Goal: Task Accomplishment & Management: Manage account settings

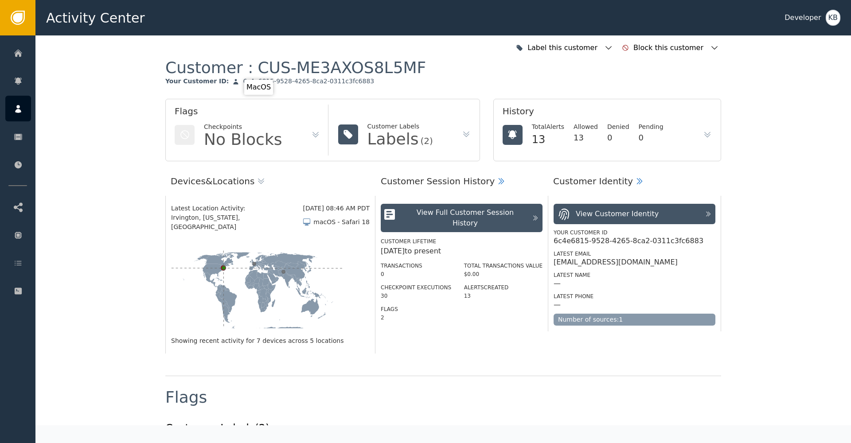
scroll to position [803, 0]
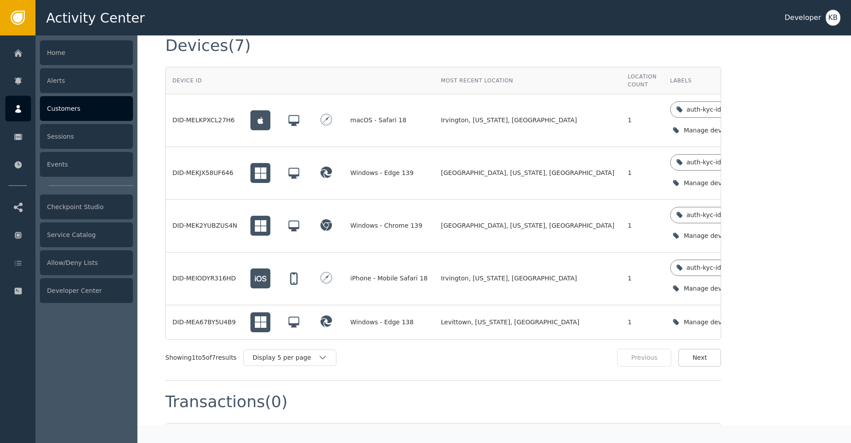
click at [28, 113] on div at bounding box center [18, 109] width 26 height 26
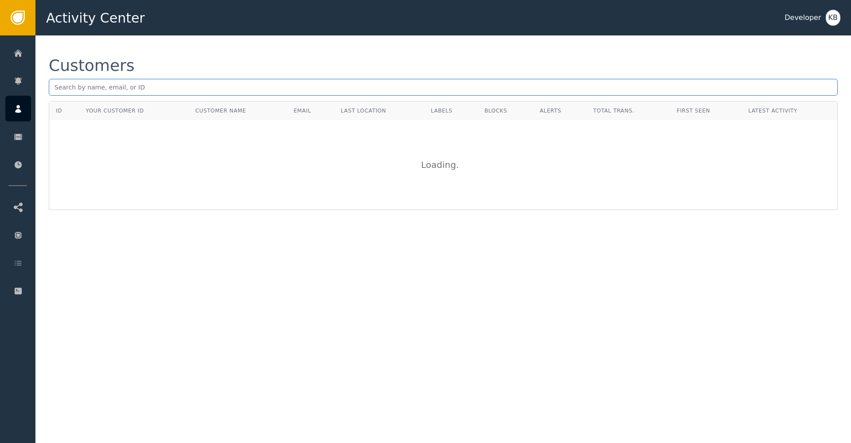
click at [153, 89] on input "text" at bounding box center [443, 87] width 789 height 17
paste input "[EMAIL_ADDRESS][DOMAIN_NAME]"
type input "[EMAIL_ADDRESS][DOMAIN_NAME]"
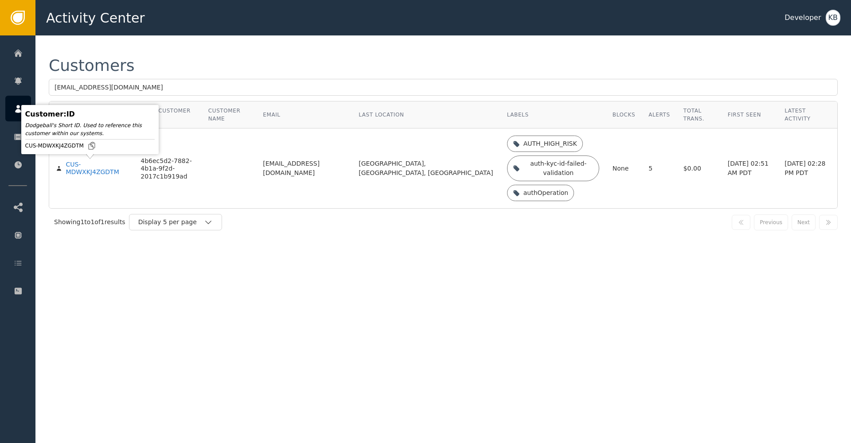
click at [97, 35] on body "Activity Center Developer KB Home Alerts Customers Sessions Events Checkpoint S…" at bounding box center [425, 17] width 851 height 35
click at [94, 172] on div "CUS-MDWXKJ4ZGDTM" at bounding box center [97, 169] width 62 height 16
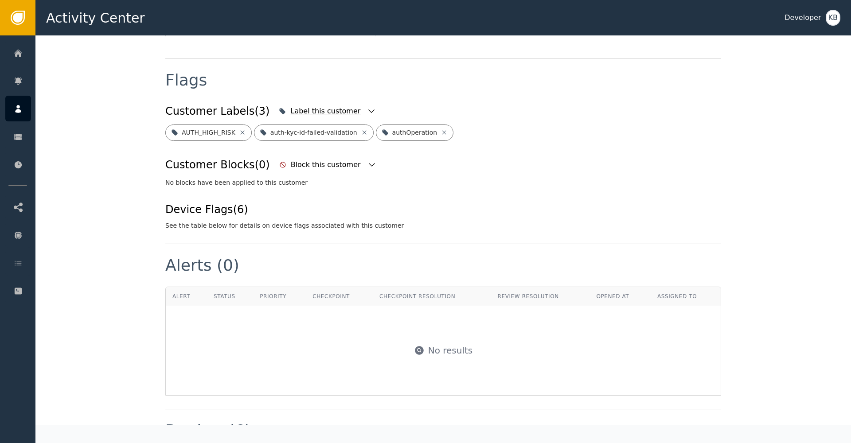
click at [367, 107] on icon "button" at bounding box center [371, 111] width 9 height 9
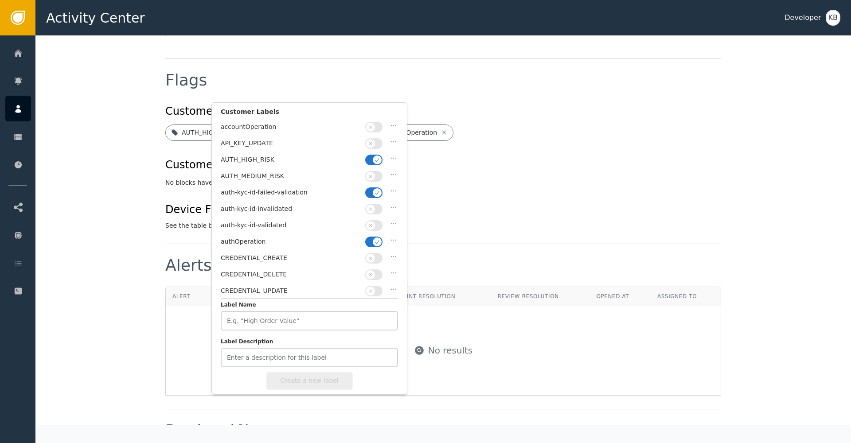
scroll to position [327, 0]
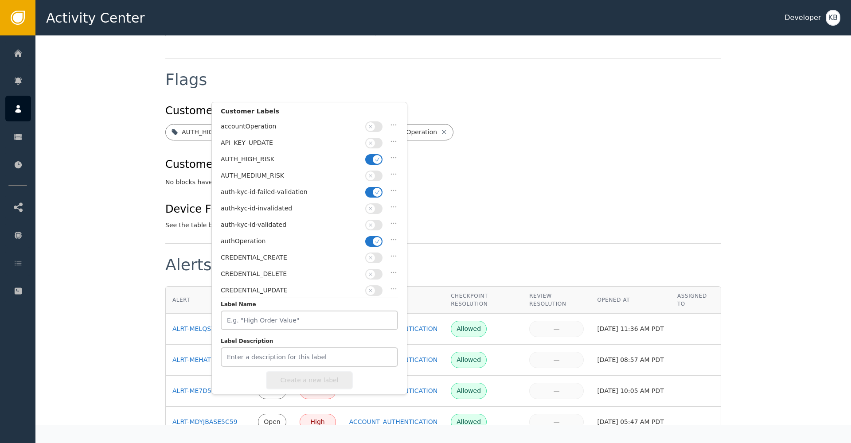
drag, startPoint x: 379, startPoint y: 156, endPoint x: 373, endPoint y: 188, distance: 32.9
click at [379, 156] on icon "button" at bounding box center [377, 159] width 6 height 6
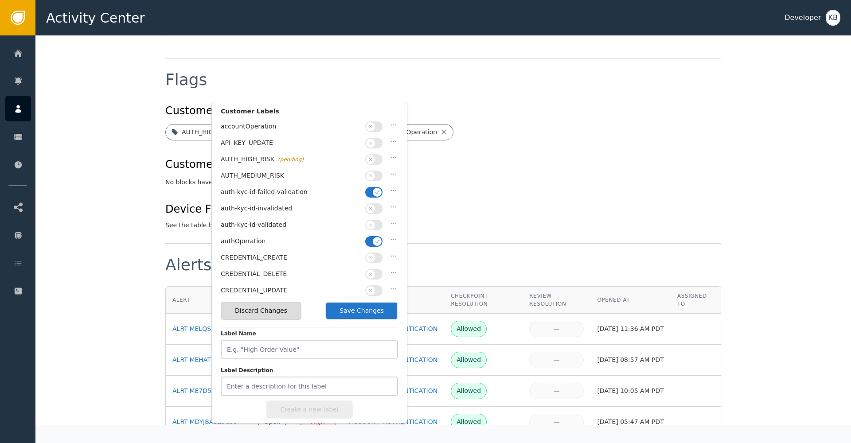
click at [372, 191] on button "button" at bounding box center [373, 192] width 17 height 11
drag, startPoint x: 371, startPoint y: 238, endPoint x: 372, endPoint y: 222, distance: 16.9
click at [371, 238] on button "button" at bounding box center [373, 241] width 17 height 11
click at [372, 222] on icon "button" at bounding box center [370, 225] width 6 height 6
drag, startPoint x: 371, startPoint y: 311, endPoint x: 395, endPoint y: 281, distance: 37.9
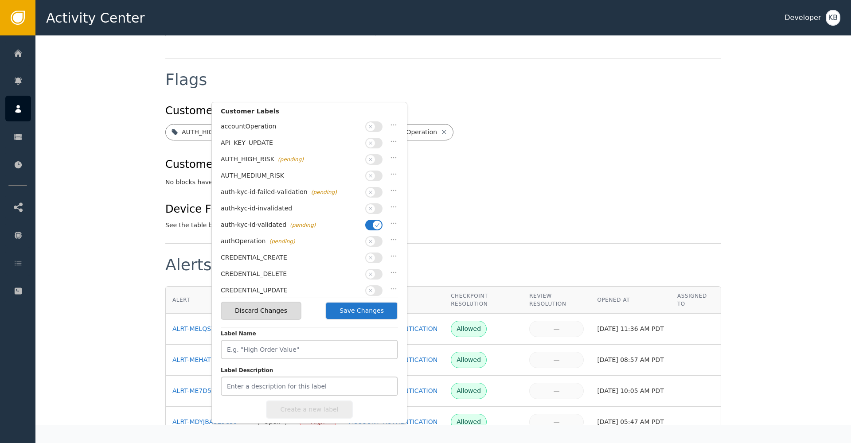
click at [371, 311] on button "Save Changes" at bounding box center [361, 311] width 73 height 18
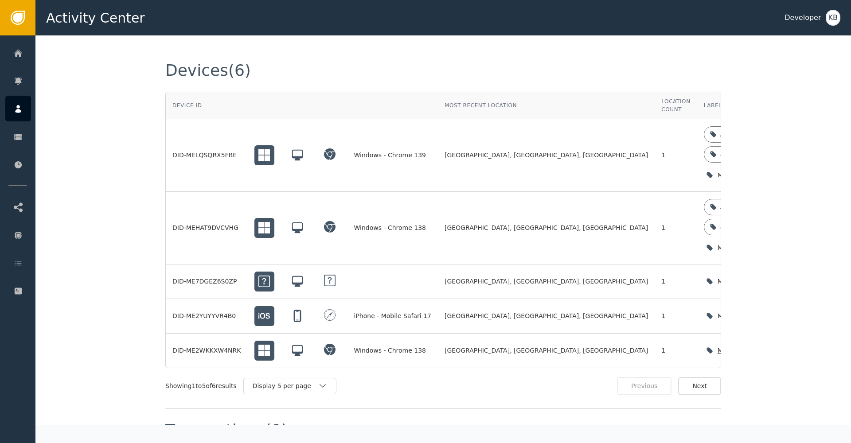
scroll to position [785, 0]
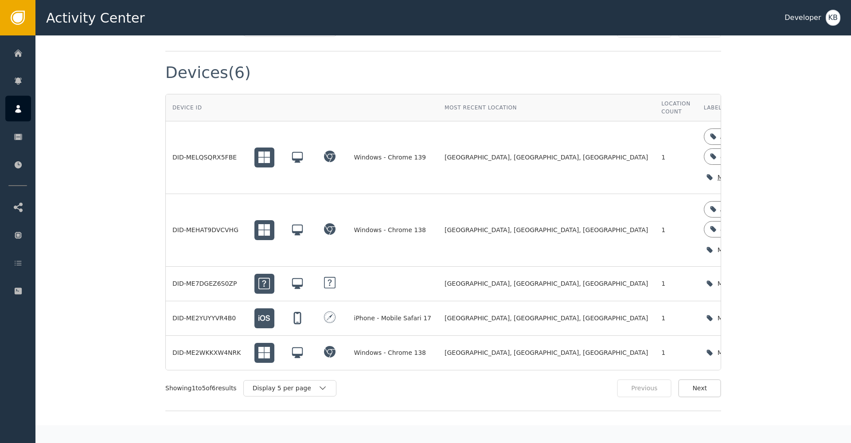
click at [791, 173] on icon "button" at bounding box center [795, 177] width 9 height 9
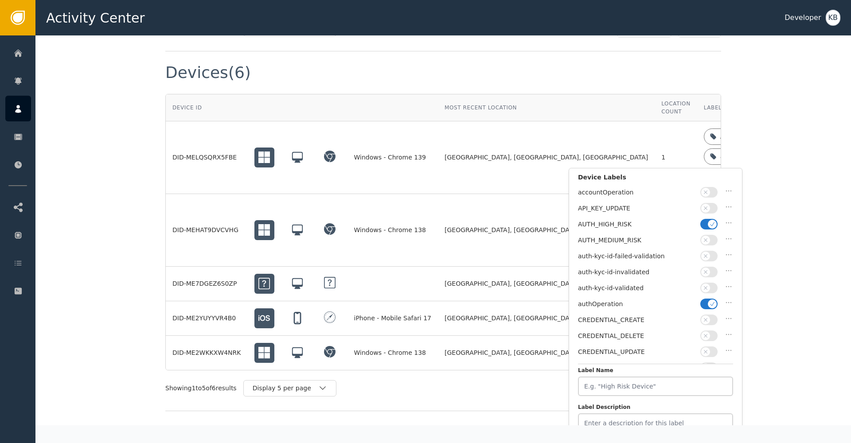
drag, startPoint x: 712, startPoint y: 222, endPoint x: 711, endPoint y: 277, distance: 54.6
click at [712, 222] on icon "button" at bounding box center [712, 224] width 6 height 6
drag, startPoint x: 709, startPoint y: 298, endPoint x: 709, endPoint y: 284, distance: 14.2
click at [709, 290] on div "accountOperation API_KEY_UPDATE AUTH_HIGH_RISK (pending) AUTH_MEDIUM_RISK auth-…" at bounding box center [655, 275] width 155 height 177
click at [709, 284] on span "button" at bounding box center [705, 288] width 9 height 9
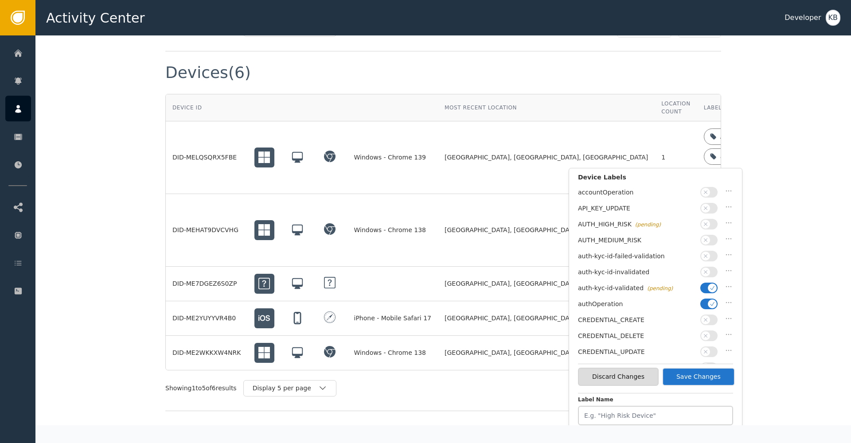
click at [713, 293] on div "auth-kyc-id-validated (pending)" at bounding box center [655, 290] width 155 height 16
click at [712, 301] on icon "button" at bounding box center [712, 304] width 6 height 6
drag, startPoint x: 717, startPoint y: 376, endPoint x: 724, endPoint y: 376, distance: 7.5
click at [717, 376] on button "Save Changes" at bounding box center [698, 377] width 73 height 18
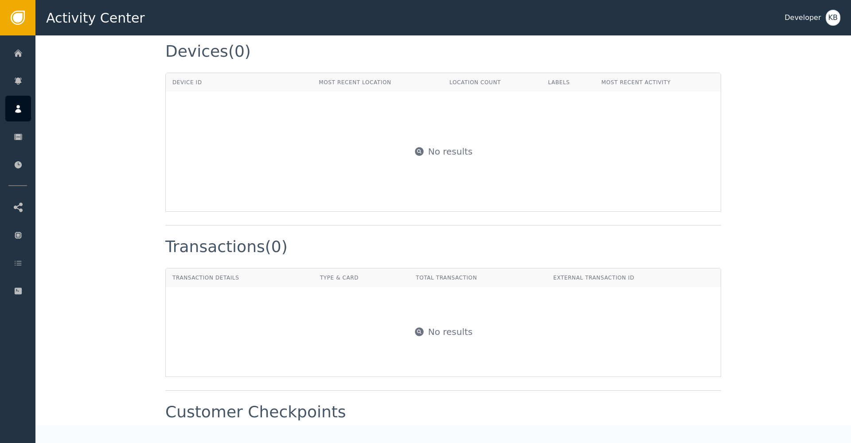
scroll to position [786, 0]
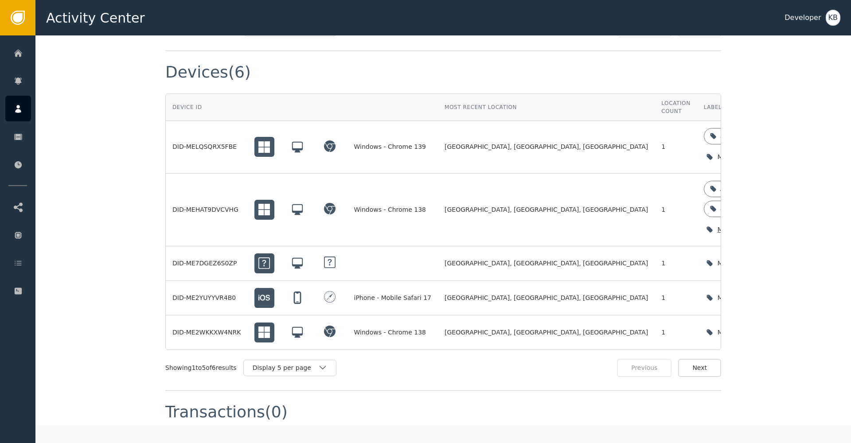
drag, startPoint x: 680, startPoint y: 209, endPoint x: 704, endPoint y: 215, distance: 25.7
click at [718, 225] on div "Manage device labels" at bounding box center [753, 229] width 70 height 9
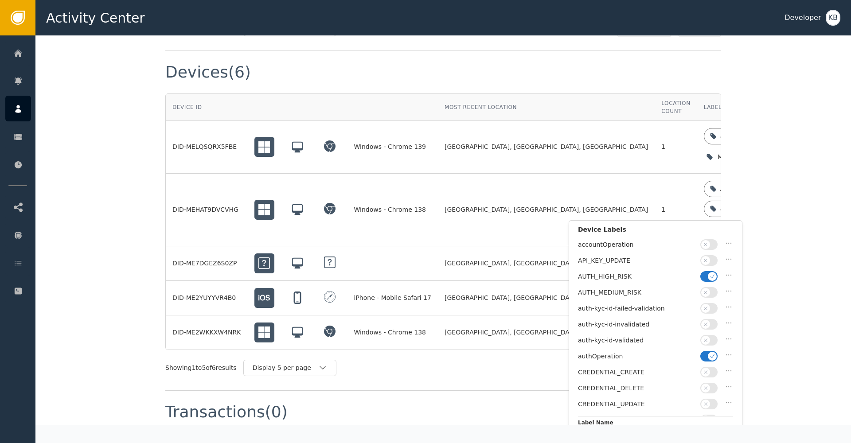
click at [711, 352] on span "button" at bounding box center [712, 356] width 9 height 9
drag, startPoint x: 712, startPoint y: 338, endPoint x: 709, endPoint y: 322, distance: 16.3
click at [712, 337] on button "button" at bounding box center [708, 340] width 17 height 11
click at [704, 270] on div "API_KEY_UPDATE" at bounding box center [655, 263] width 155 height 16
drag, startPoint x: 707, startPoint y: 274, endPoint x: 738, endPoint y: 277, distance: 30.3
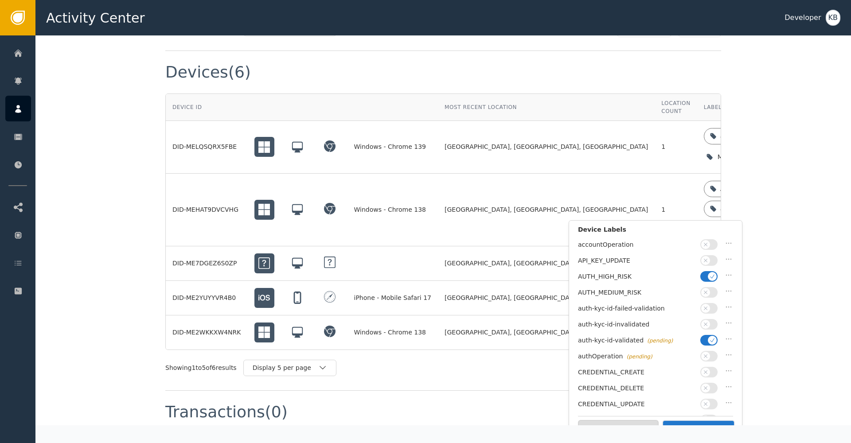
click at [708, 274] on button "button" at bounding box center [708, 276] width 17 height 11
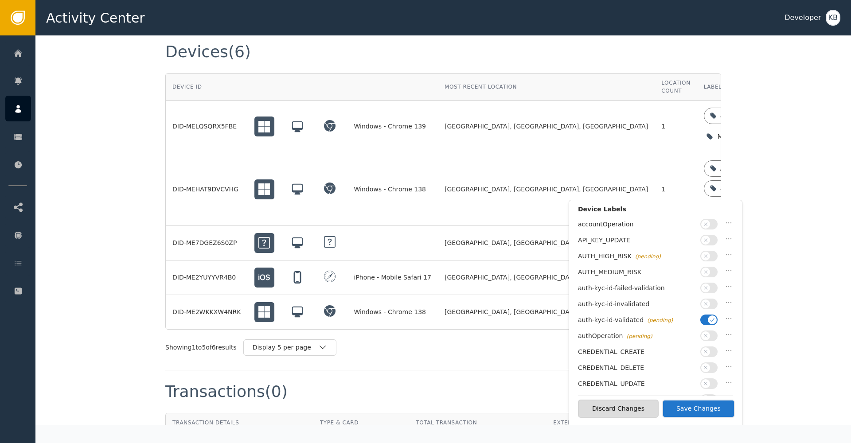
scroll to position [0, 0]
click at [698, 409] on button "Save Changes" at bounding box center [698, 409] width 73 height 18
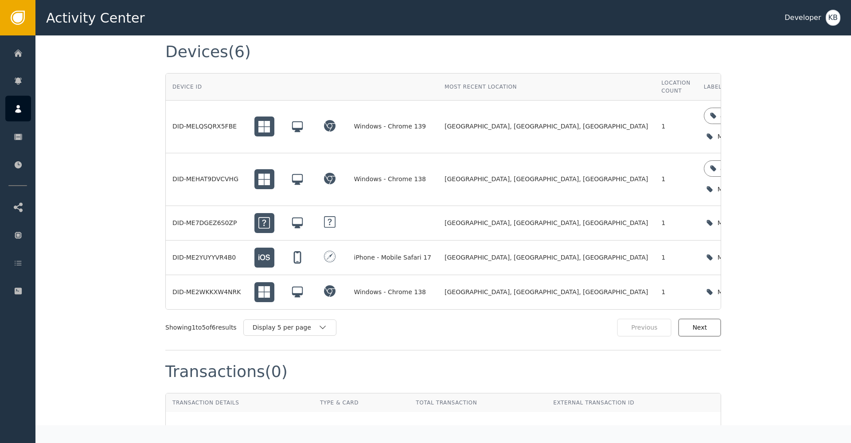
click at [693, 319] on button "Next" at bounding box center [699, 328] width 43 height 18
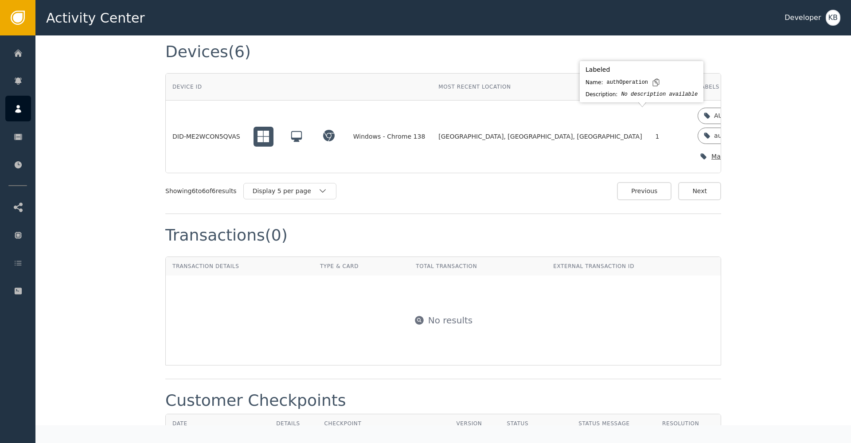
click at [785, 152] on icon "button" at bounding box center [789, 156] width 9 height 9
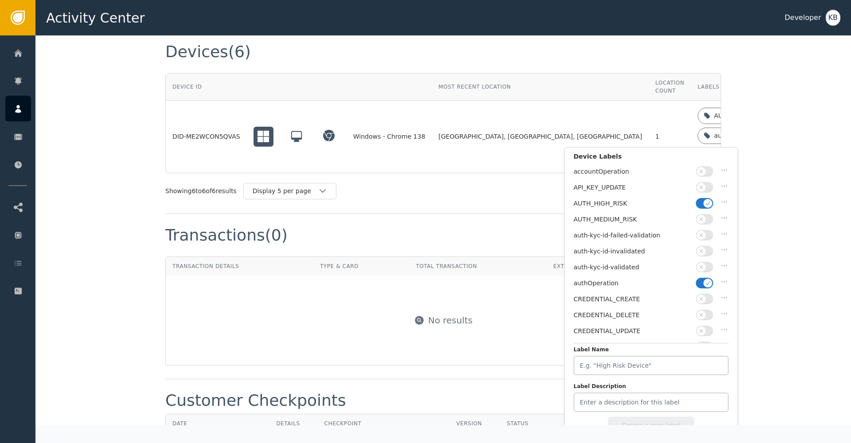
scroll to position [806, 0]
click at [707, 281] on icon "button" at bounding box center [708, 284] width 6 height 6
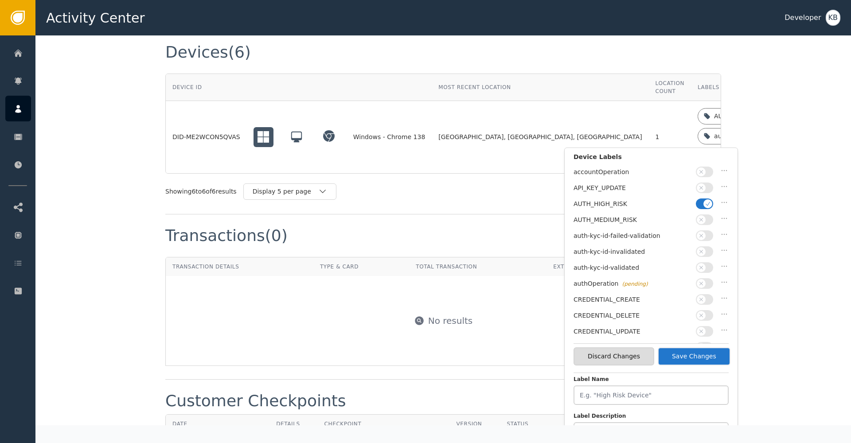
drag, startPoint x: 703, startPoint y: 266, endPoint x: 702, endPoint y: 252, distance: 14.2
click at [703, 266] on icon "button" at bounding box center [701, 268] width 6 height 6
drag, startPoint x: 703, startPoint y: 206, endPoint x: 703, endPoint y: 217, distance: 10.7
click at [703, 207] on button "button" at bounding box center [704, 204] width 17 height 11
drag, startPoint x: 716, startPoint y: 360, endPoint x: 699, endPoint y: 352, distance: 19.4
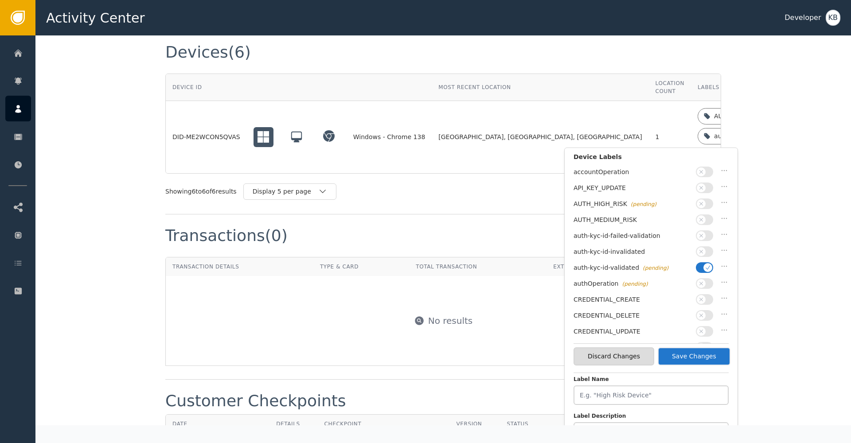
click at [715, 360] on button "Save Changes" at bounding box center [694, 357] width 73 height 18
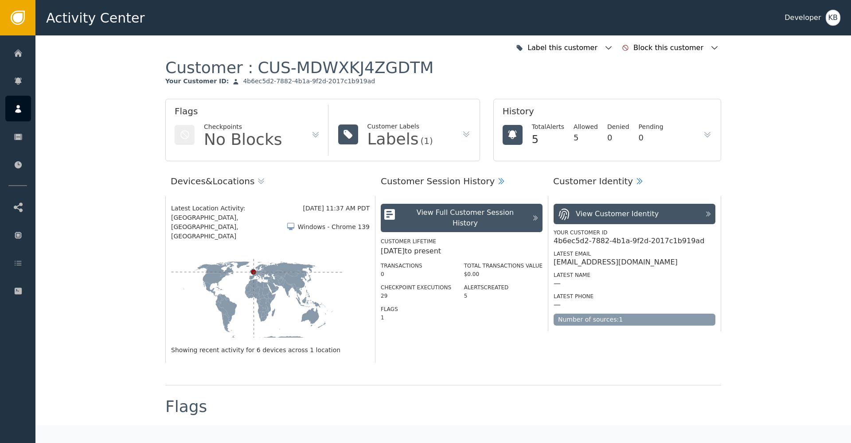
scroll to position [0, 0]
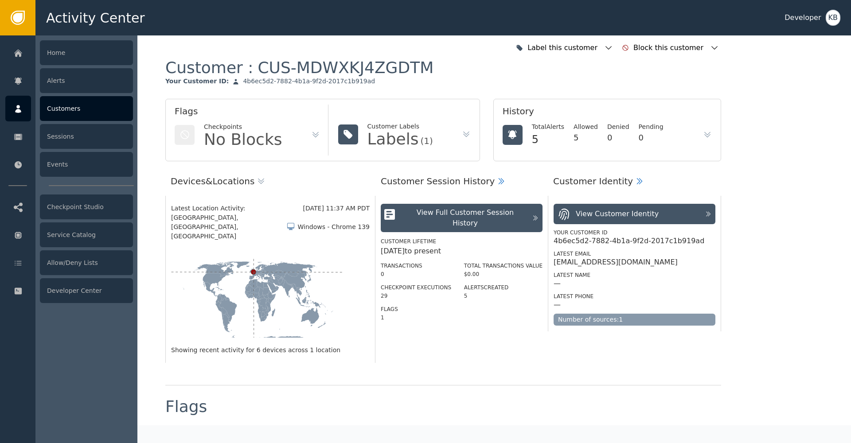
click at [18, 122] on div "Home Alerts Customers Sessions Events Checkpoint Studio Service Catalog Allow/D…" at bounding box center [17, 239] width 35 height 408
click at [121, 108] on div "Customers" at bounding box center [86, 108] width 93 height 25
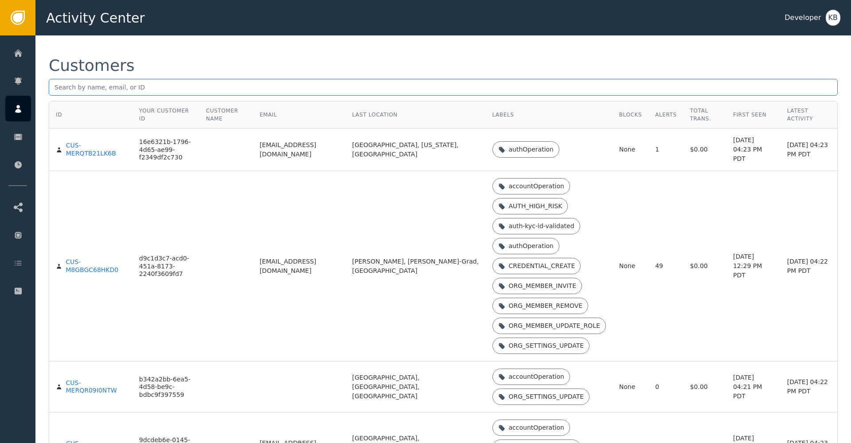
click at [148, 82] on input "text" at bounding box center [443, 87] width 789 height 17
paste input "[EMAIL_ADDRESS][DOMAIN_NAME]"
type input "[EMAIL_ADDRESS][DOMAIN_NAME]"
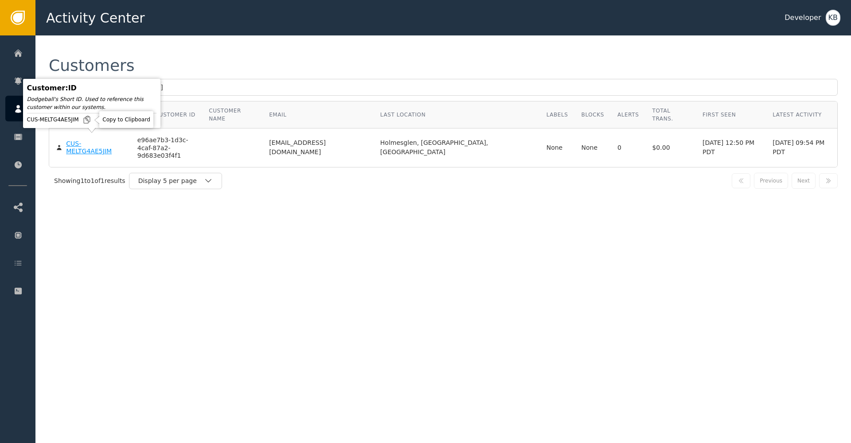
click at [91, 140] on div "CUS-MELTG4AE5JIM" at bounding box center [95, 148] width 58 height 16
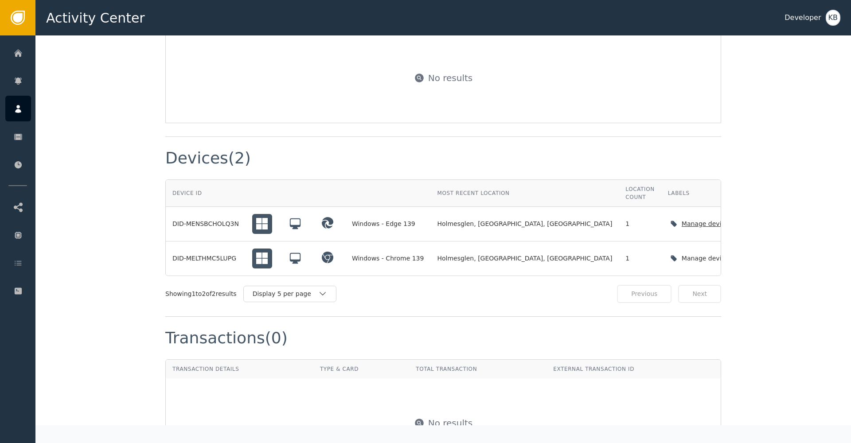
scroll to position [598, 0]
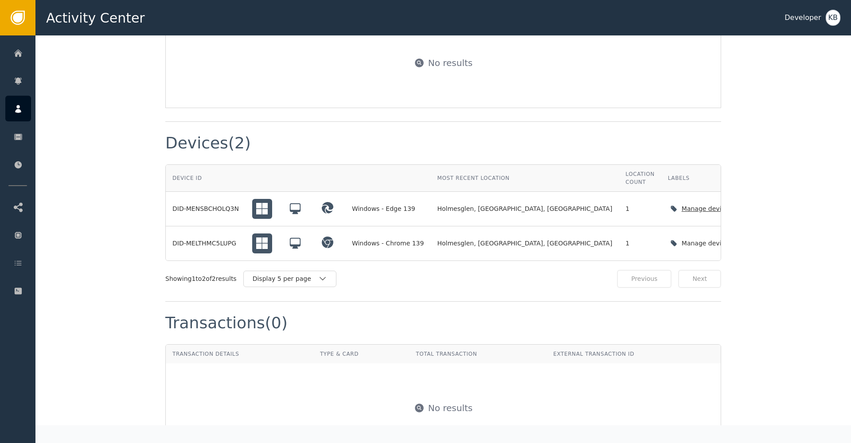
click at [755, 204] on icon "button" at bounding box center [759, 208] width 9 height 9
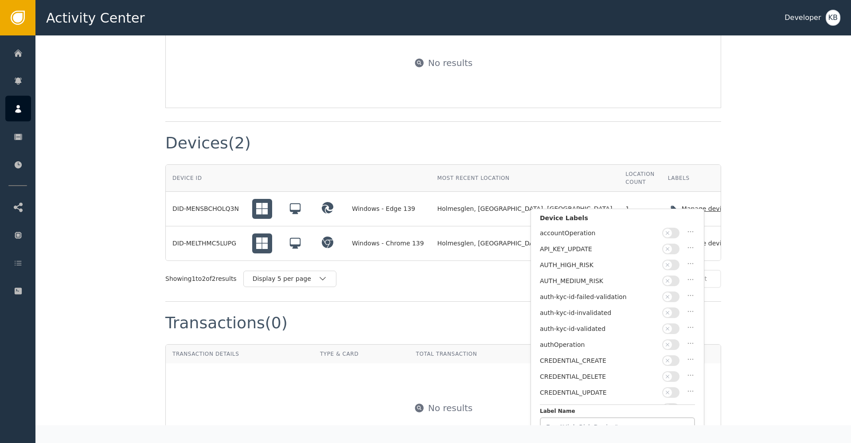
click at [675, 324] on button "button" at bounding box center [670, 329] width 17 height 11
click at [674, 415] on button "Save Changes" at bounding box center [660, 418] width 73 height 18
